Goal: Check status: Check status

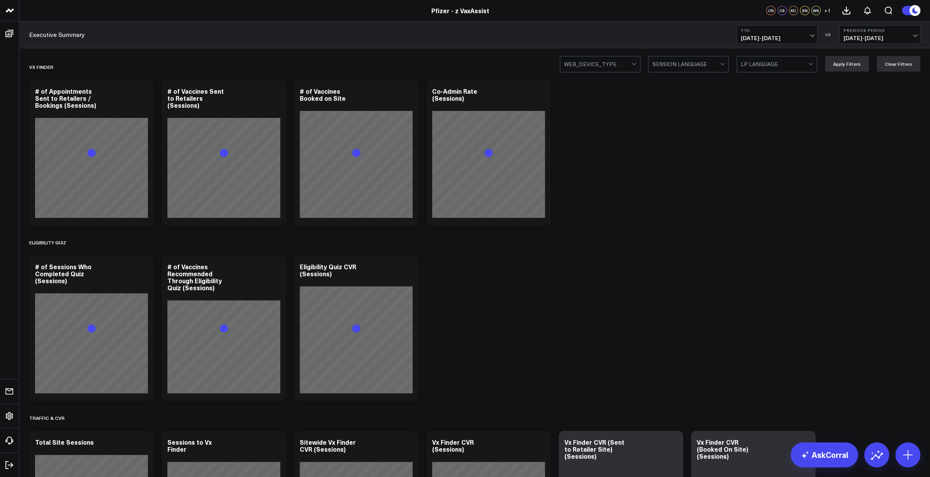
click at [780, 32] on b "YTD" at bounding box center [777, 30] width 72 height 5
click at [761, 242] on link "Custom Dates" at bounding box center [777, 248] width 80 height 15
select select "8"
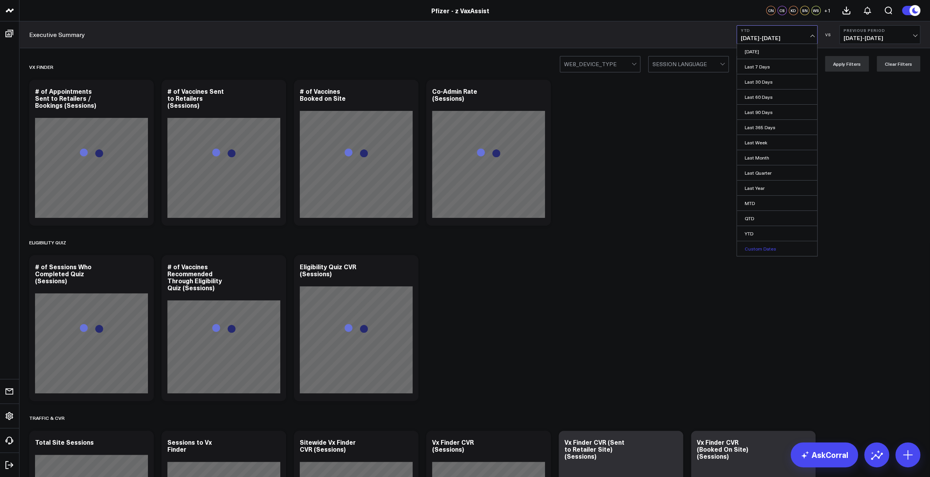
select select "2025"
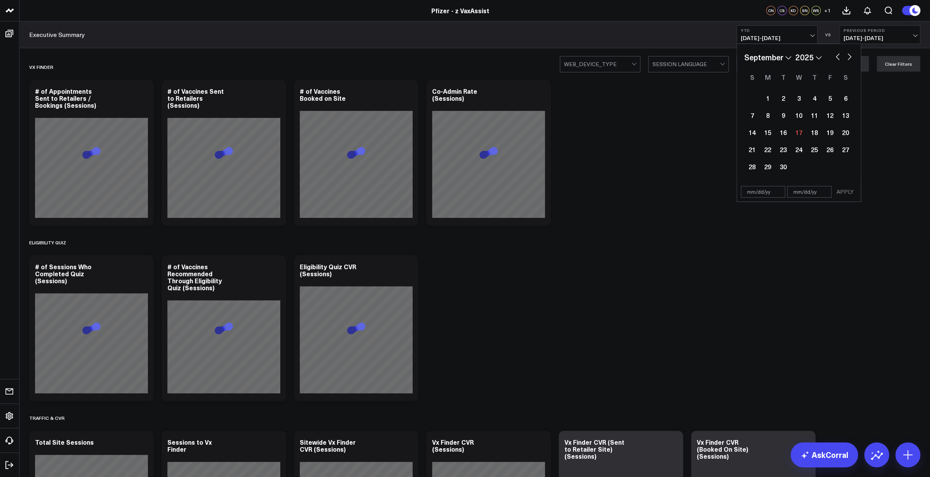
click at [836, 56] on button "button" at bounding box center [838, 55] width 8 height 9
select select "6"
select select "2025"
click at [785, 100] on div "1" at bounding box center [783, 98] width 16 height 16
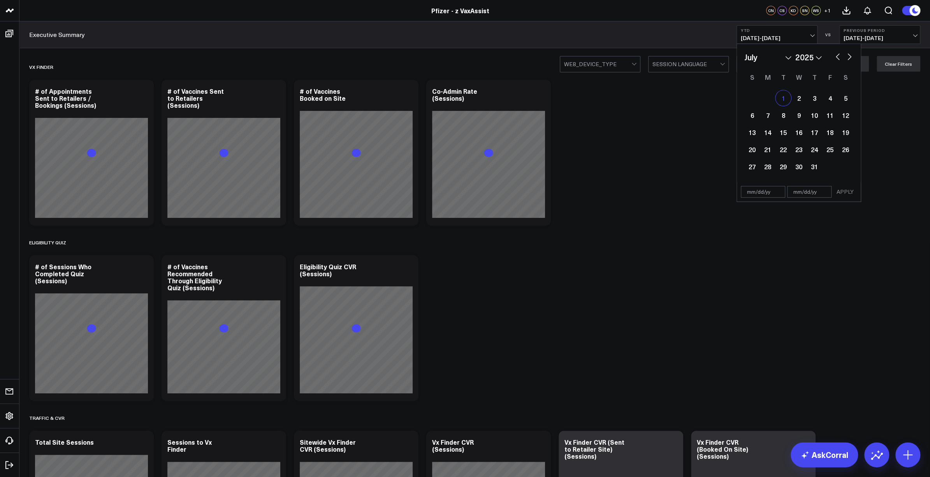
type input "[DATE]"
select select "6"
select select "2025"
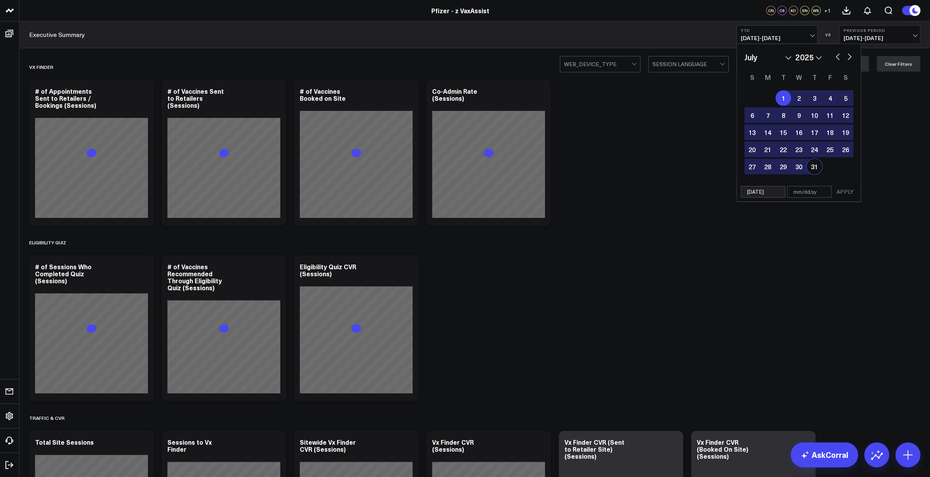
click at [811, 165] on div "31" at bounding box center [814, 167] width 16 height 16
type input "[DATE]"
select select "6"
select select "2025"
click at [844, 192] on button "APPLY" at bounding box center [844, 192] width 23 height 12
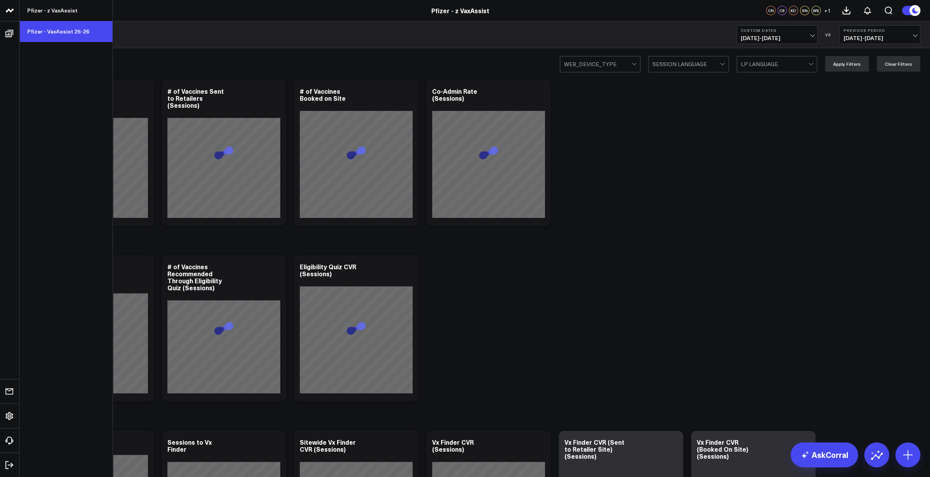
click at [62, 35] on link "Pfizer - VaxAssist 25-26" at bounding box center [65, 31] width 93 height 21
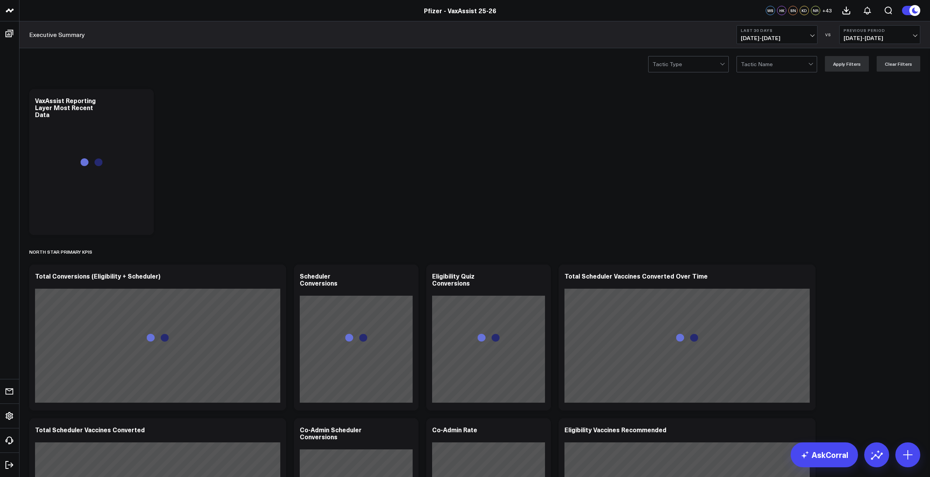
click at [682, 13] on div "Pfizer - VaxAssist 25-26" at bounding box center [460, 10] width 920 height 9
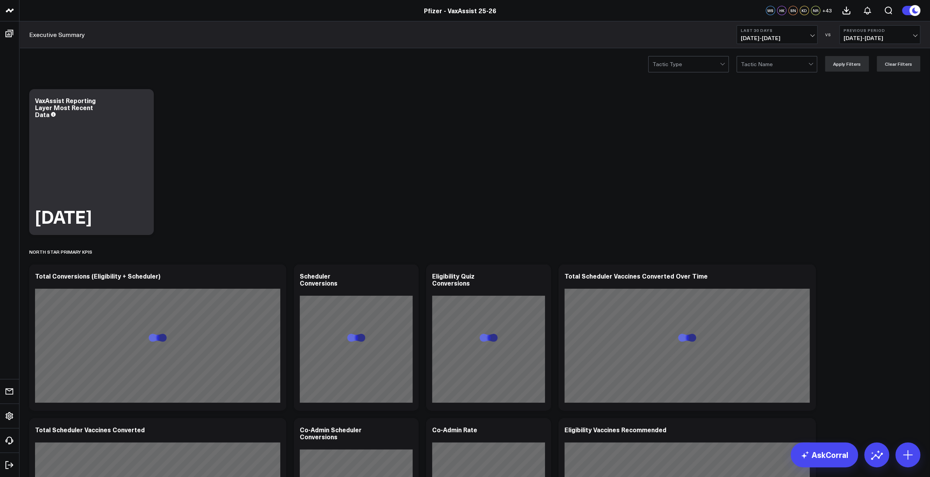
click at [788, 29] on b "Last 30 Days" at bounding box center [777, 30] width 72 height 5
click at [762, 250] on link "Custom Dates" at bounding box center [777, 248] width 80 height 15
select select "8"
select select "2025"
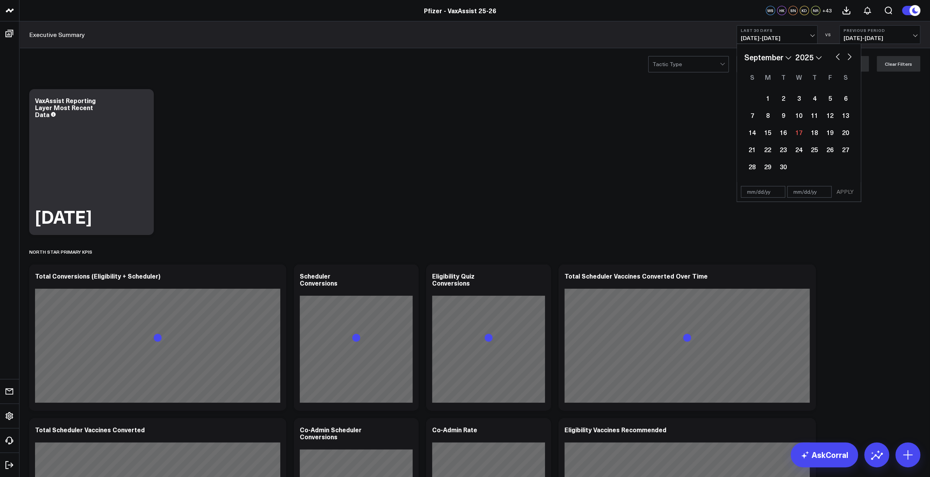
click at [836, 56] on button "button" at bounding box center [838, 55] width 8 height 9
select select "7"
select select "2025"
click at [836, 56] on button "button" at bounding box center [838, 55] width 8 height 9
select select "6"
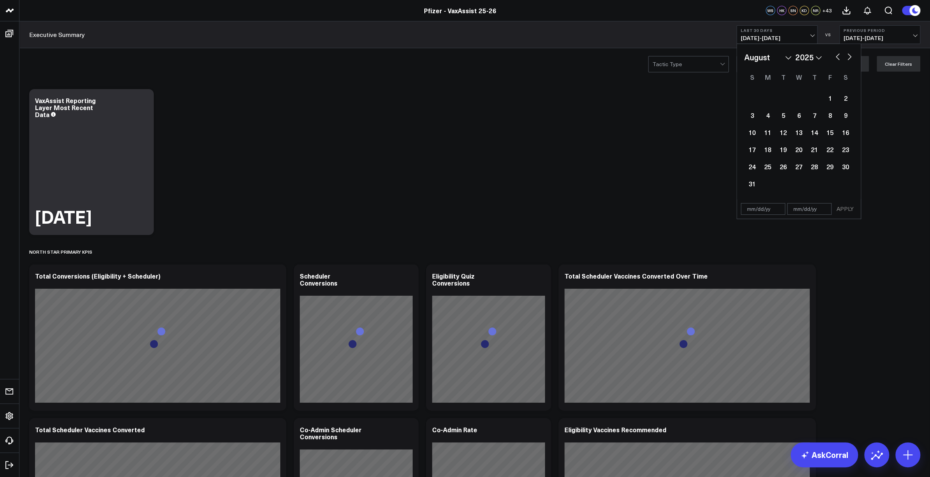
select select "2025"
click at [785, 99] on div "1" at bounding box center [783, 98] width 16 height 16
type input "[DATE]"
select select "6"
select select "2025"
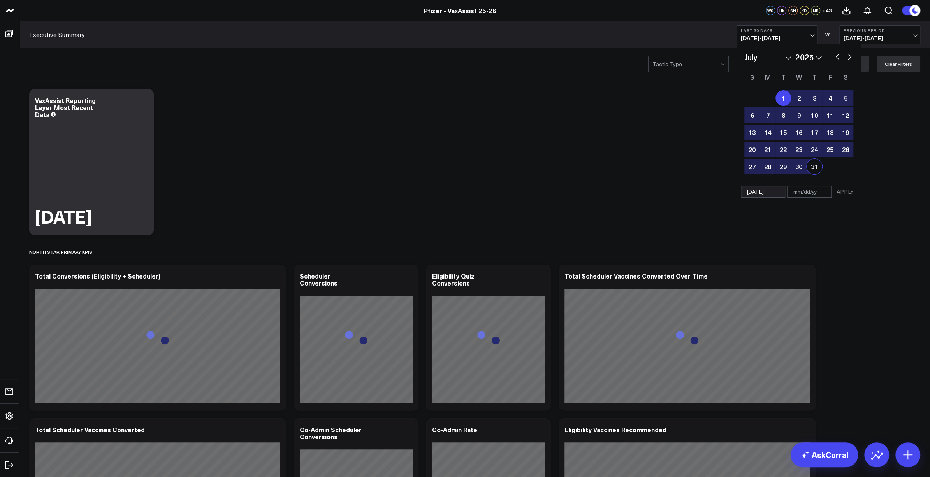
click at [815, 169] on div "31" at bounding box center [814, 167] width 16 height 16
type input "[DATE]"
select select "6"
select select "2025"
drag, startPoint x: 840, startPoint y: 188, endPoint x: 843, endPoint y: 194, distance: 6.7
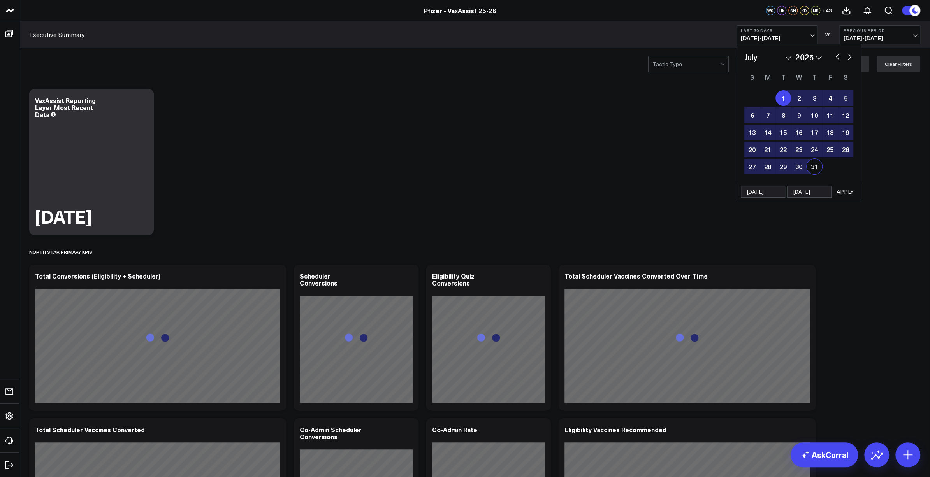
click at [843, 194] on button "APPLY" at bounding box center [844, 192] width 23 height 12
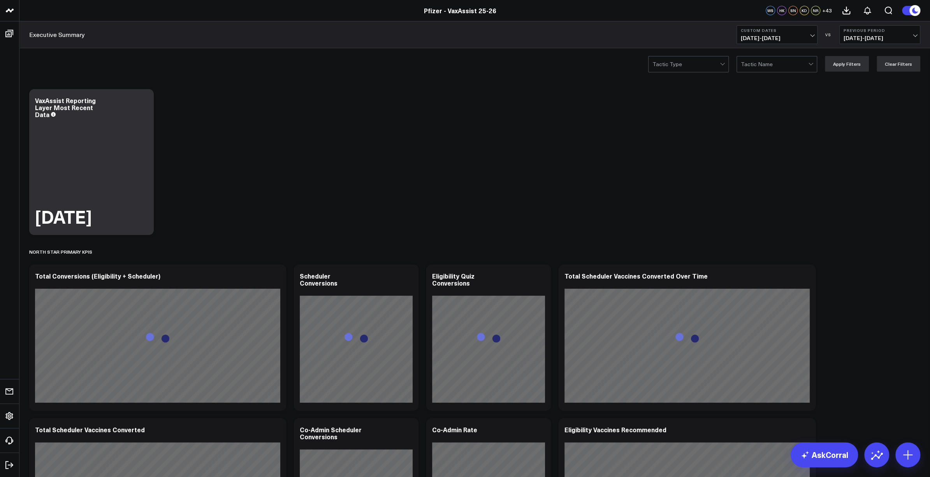
click at [873, 38] on span "05/31/25 - 06/30/25" at bounding box center [879, 38] width 72 height 6
click at [855, 98] on link "No Comparison" at bounding box center [880, 97] width 80 height 15
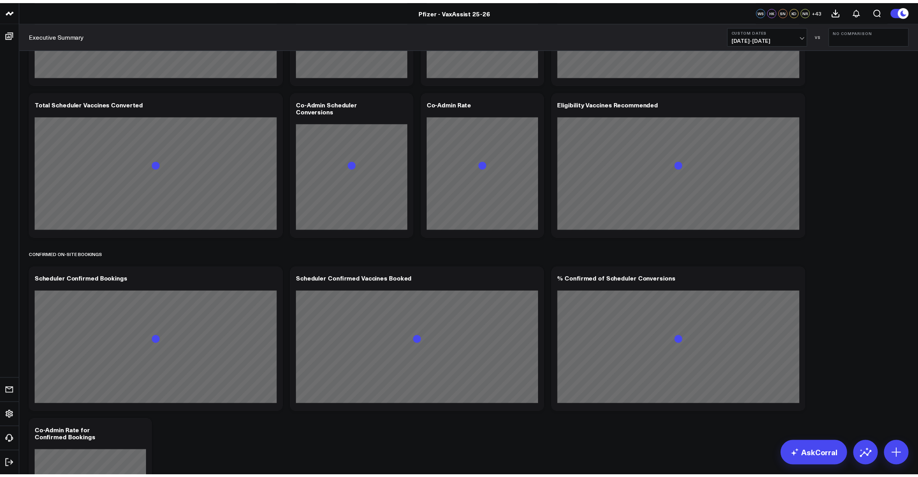
scroll to position [1090, 0]
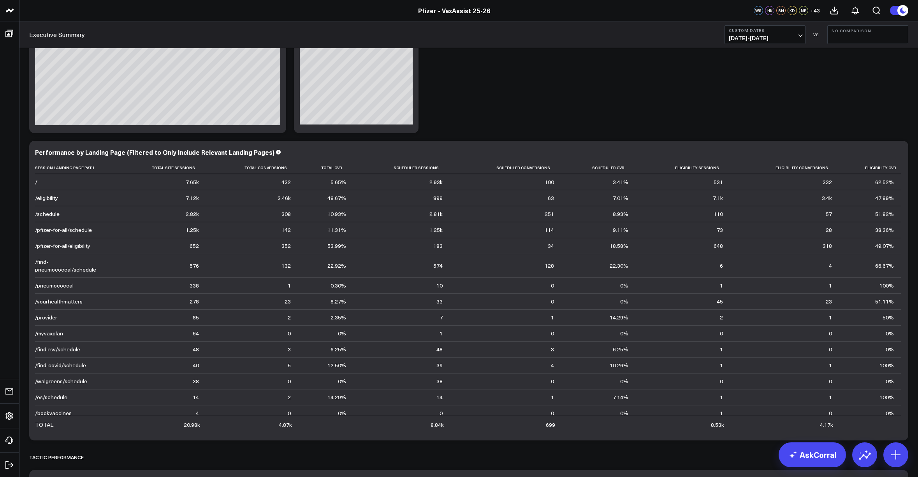
click at [647, 58] on div "Modify via AI Copy link to widget Ask support Remove Create linked copy Executi…" at bounding box center [468, 345] width 887 height 2701
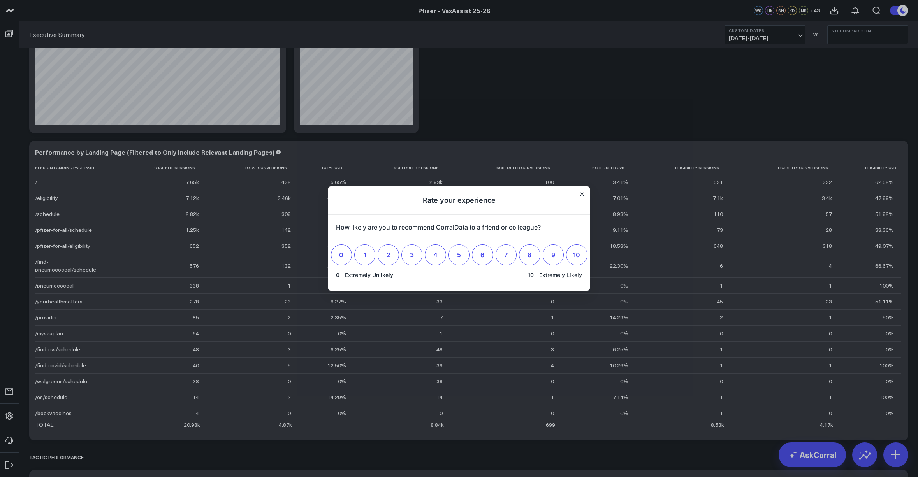
drag, startPoint x: 653, startPoint y: 109, endPoint x: 655, endPoint y: 106, distance: 4.0
click at [654, 109] on div at bounding box center [459, 238] width 918 height 477
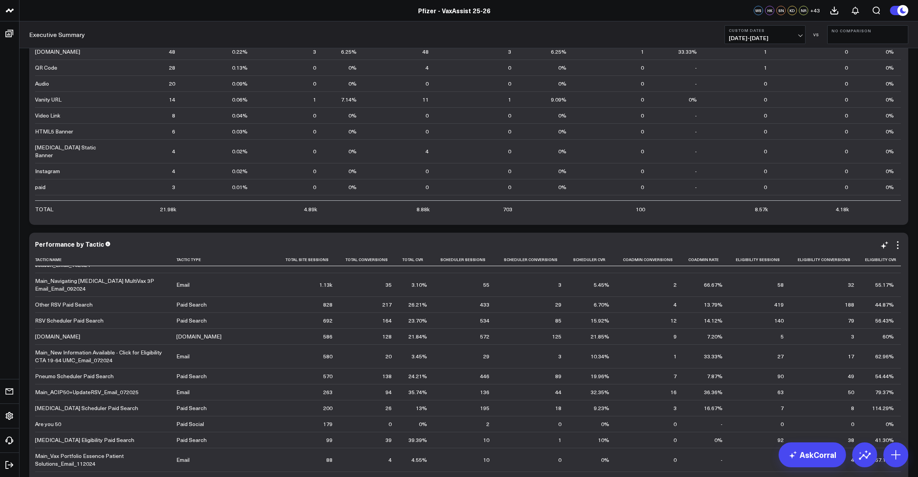
scroll to position [78, 0]
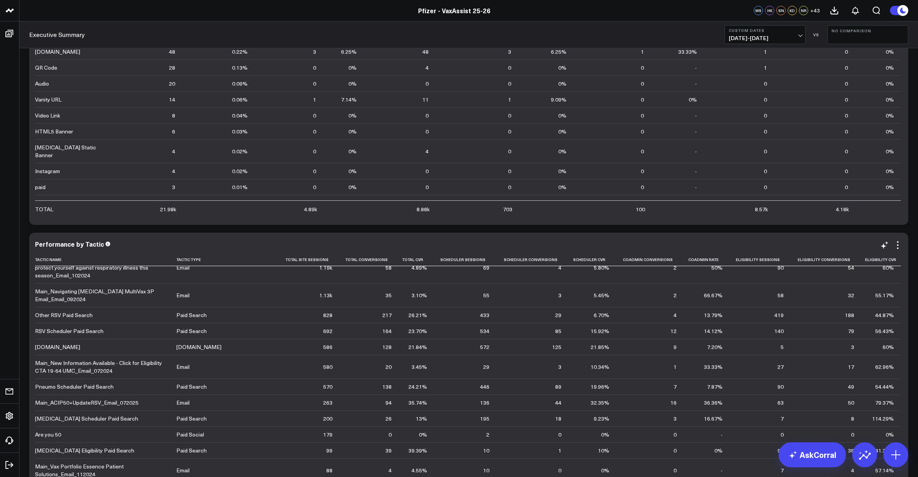
click at [130, 370] on div "Main_New Information Available - Click for Eligibility CTA 19-64 UMC_Email_0720…" at bounding box center [102, 367] width 134 height 16
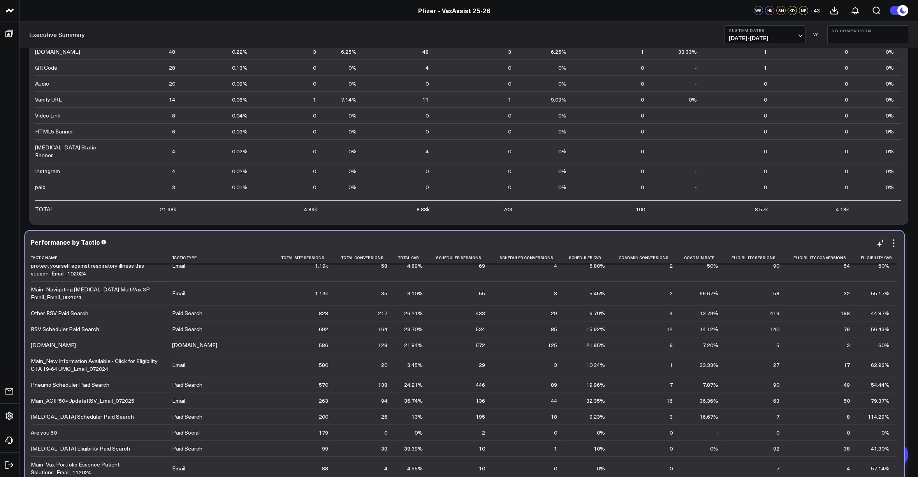
click at [127, 368] on div "Main_New Information Available - Click for Eligibility CTA 19-64 UMC_Email_0720…" at bounding box center [98, 365] width 134 height 16
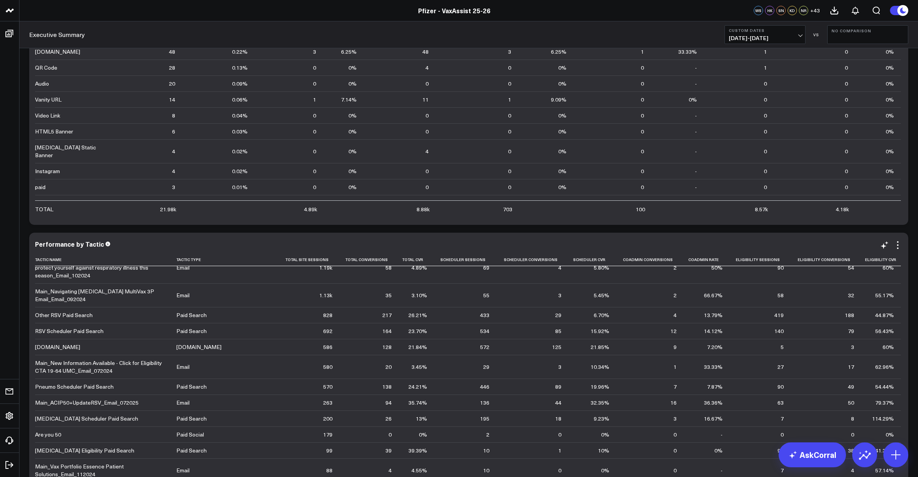
scroll to position [117, 0]
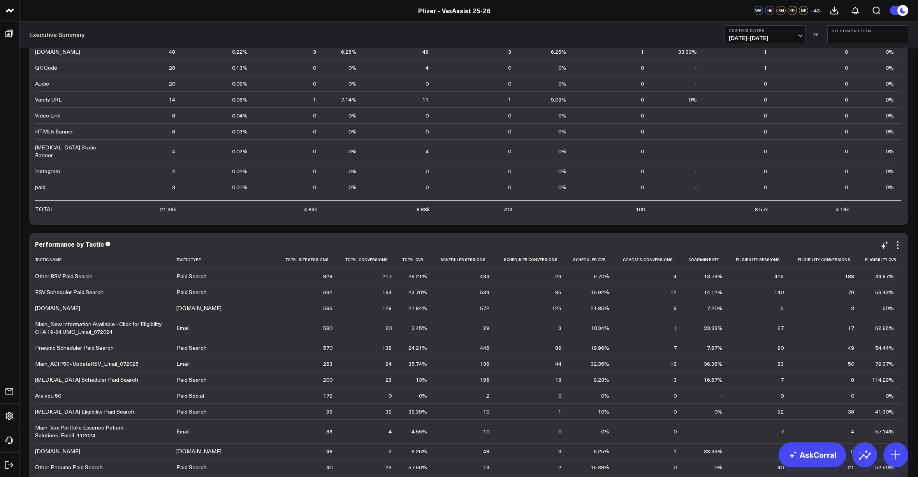
drag, startPoint x: 28, startPoint y: 323, endPoint x: 57, endPoint y: 327, distance: 29.1
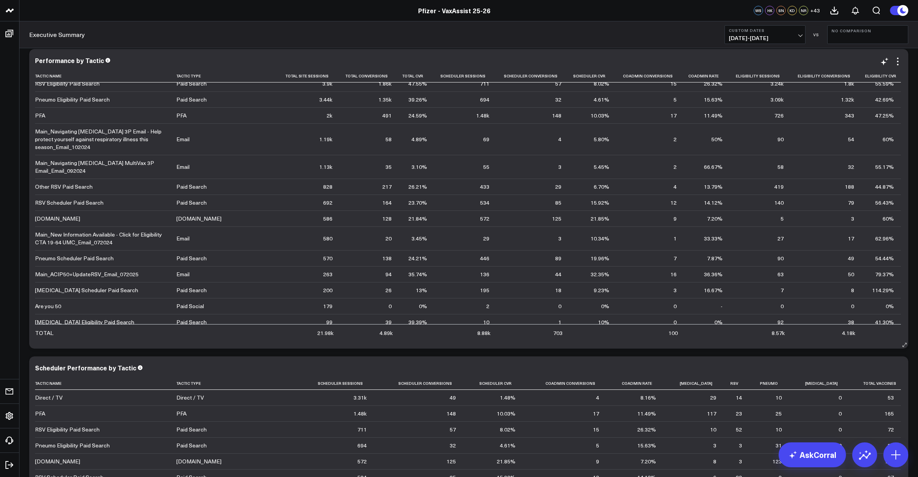
scroll to position [39, 0]
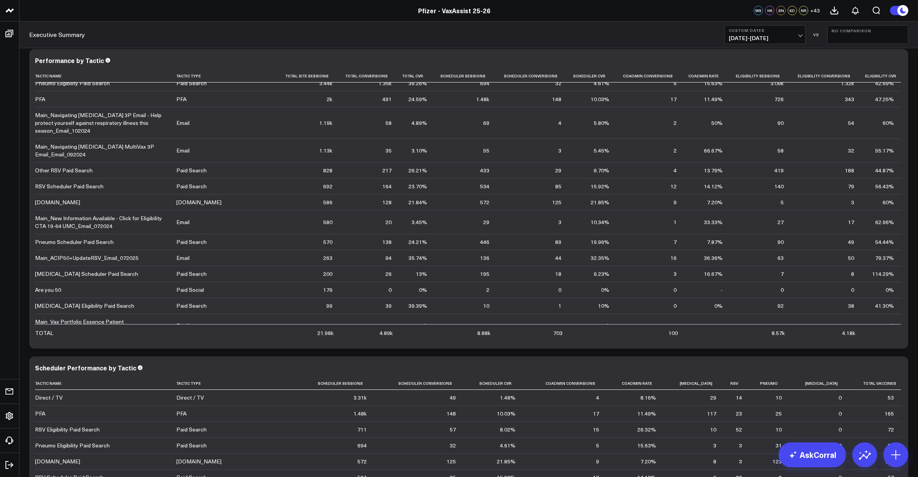
drag, startPoint x: 681, startPoint y: 37, endPoint x: 676, endPoint y: 43, distance: 8.0
click at [681, 36] on div "Executive Summary Custom Dates 07/01/25 - 07/31/25 VS No Comparison" at bounding box center [468, 34] width 898 height 27
click at [634, 27] on div "Executive Summary Custom Dates 07/01/25 - 07/31/25 VS No Comparison" at bounding box center [468, 34] width 898 height 27
click at [684, 12] on div "Pfizer - VaxAssist 25-26" at bounding box center [454, 10] width 908 height 9
drag, startPoint x: 112, startPoint y: 14, endPoint x: 128, endPoint y: 250, distance: 236.4
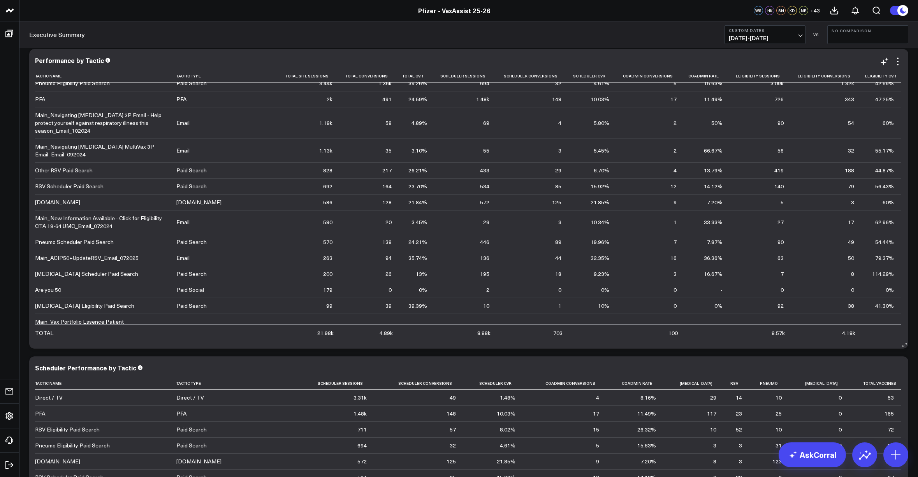
click at [112, 14] on div "Pfizer - VaxAssist 25-26" at bounding box center [454, 10] width 908 height 9
click at [71, 225] on div "Main_New Information Available - Click for Eligibility CTA 19-64 UMC_Email_0720…" at bounding box center [102, 222] width 134 height 16
click at [129, 221] on div "Main_New Information Available - Click for Eligibility CTA 19-64 UMC_Email_0720…" at bounding box center [102, 222] width 134 height 16
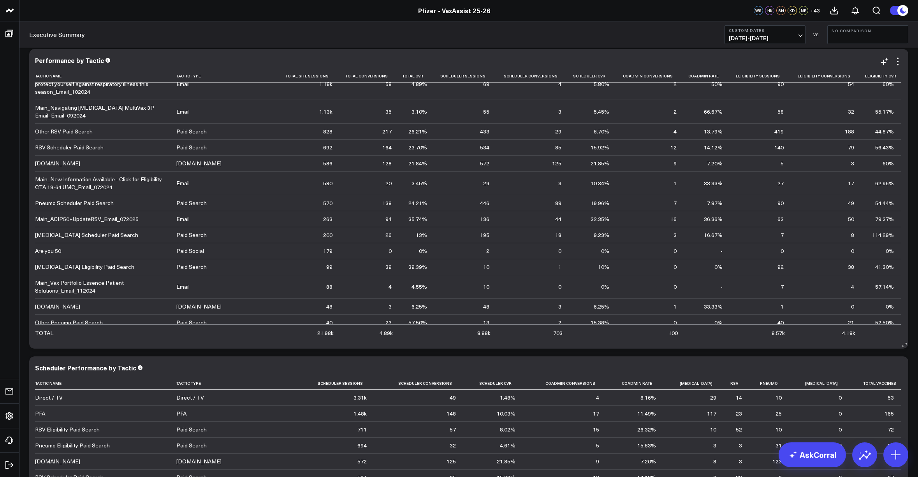
drag, startPoint x: 23, startPoint y: 178, endPoint x: 106, endPoint y: 183, distance: 82.7
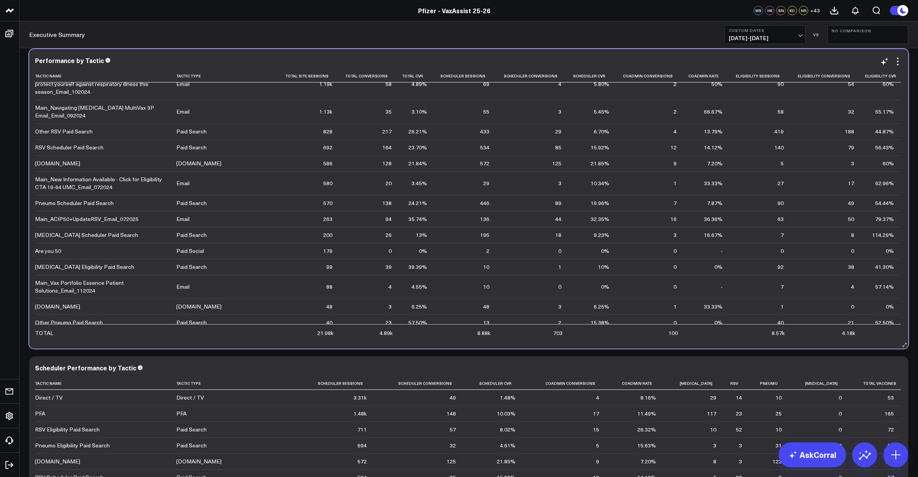
click at [114, 183] on div "Main_New Information Available - Click for Eligibility CTA 19-64 UMC_Email_0720…" at bounding box center [102, 184] width 134 height 16
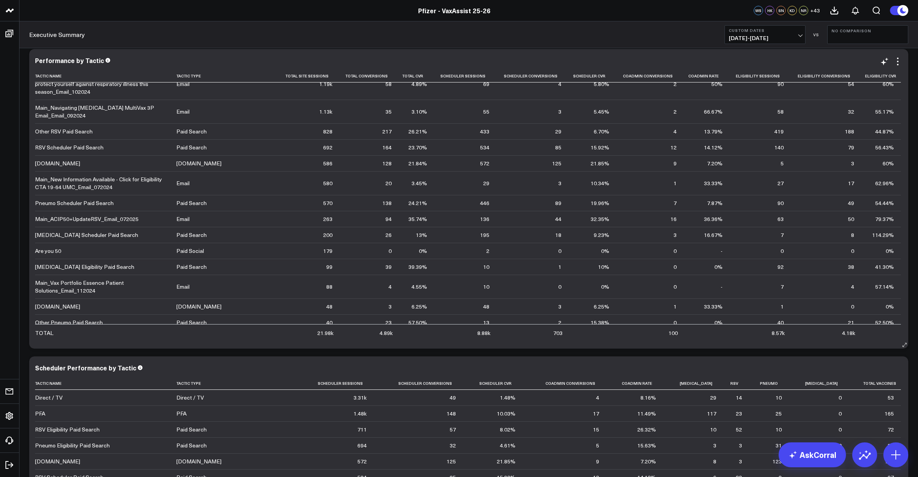
click at [102, 183] on div "Main_New Information Available - Click for Eligibility CTA 19-64 UMC_Email_0720…" at bounding box center [102, 184] width 134 height 16
click at [727, 6] on div "Pfizer - VaxAssist 25-26" at bounding box center [454, 10] width 908 height 9
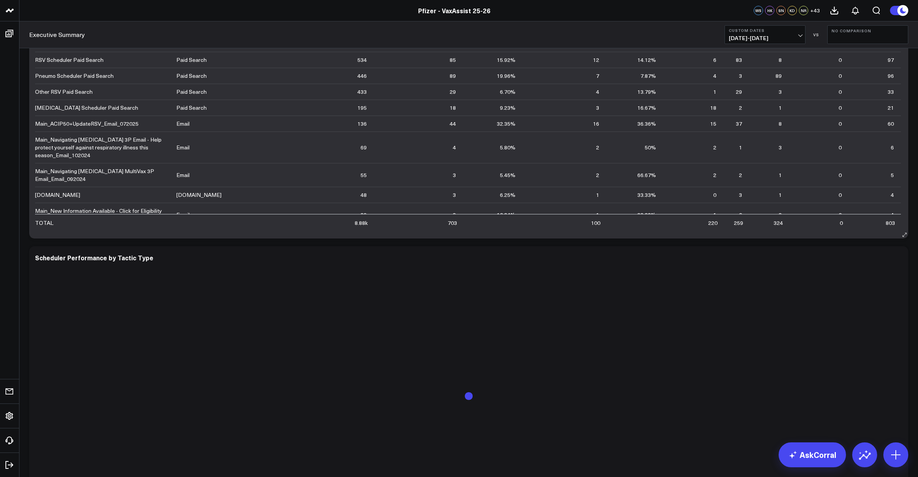
scroll to position [2041, 0]
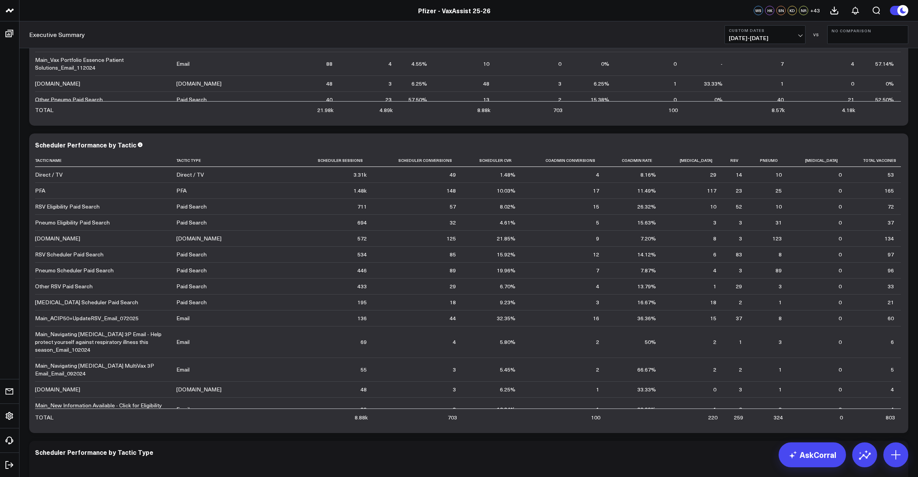
click at [834, 40] on button "No Comparison" at bounding box center [867, 34] width 81 height 19
click at [854, 47] on link "Previous Period" at bounding box center [867, 51] width 80 height 15
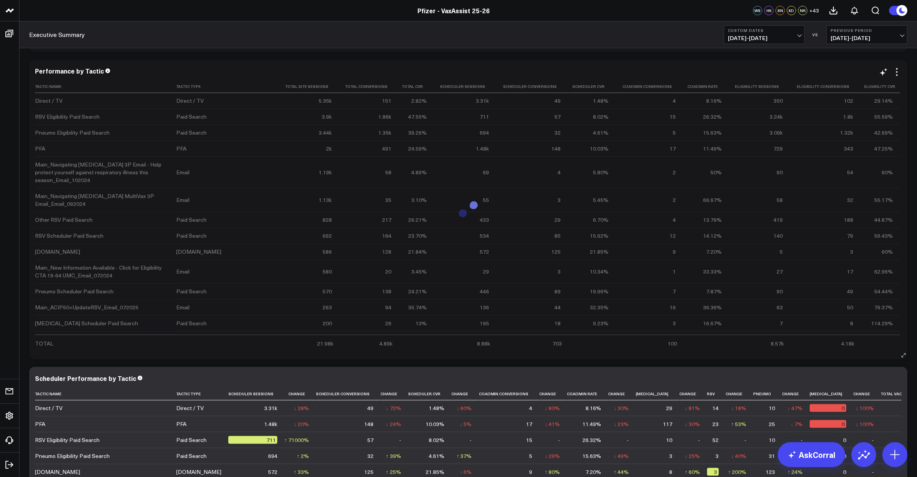
scroll to position [1769, 0]
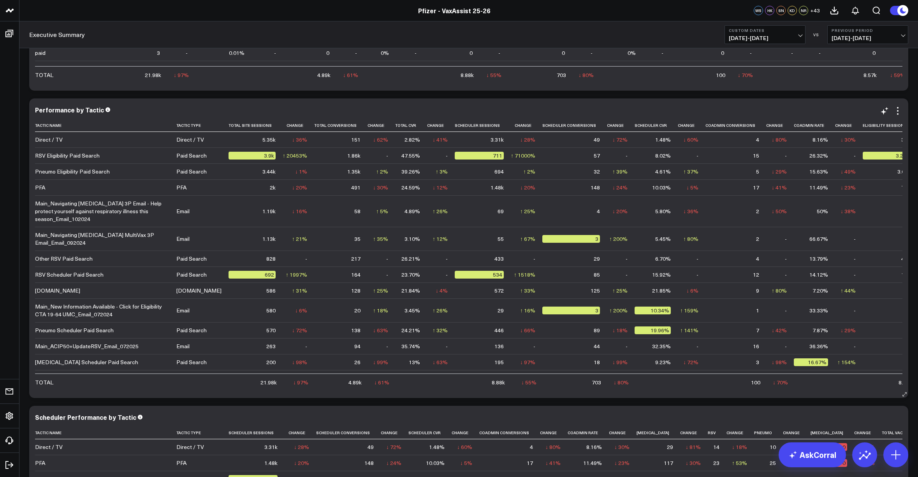
click at [674, 98] on div "Performance by Tactic Tactic Name Tactic Type Total Site Sessions Change Total …" at bounding box center [468, 248] width 879 height 300
click at [679, 102] on div "Performance by Tactic Tactic Name Tactic Type Total Site Sessions Change Total …" at bounding box center [468, 248] width 879 height 300
click at [666, 20] on header "Pfizer - z VaxAssist Pfizer - VaxAssist 25-26 Pfizer - VaxAssist 25-26 WS HK SN…" at bounding box center [458, 10] width 917 height 21
